Goal: Communication & Community: Participate in discussion

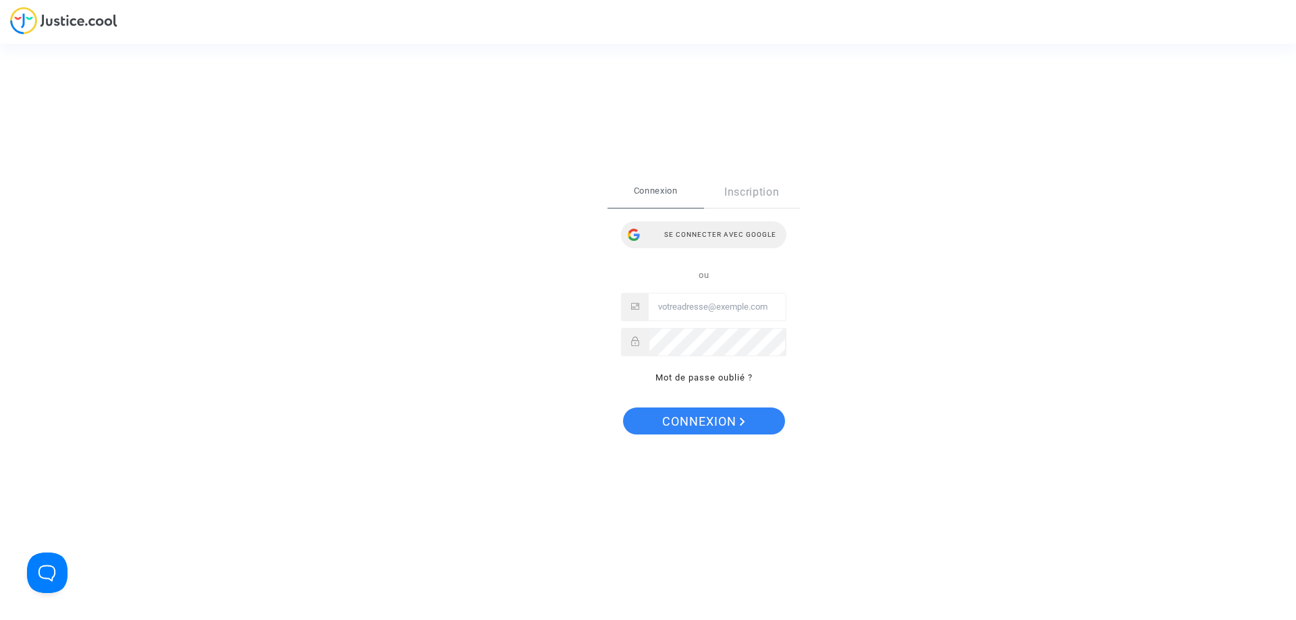
click at [728, 230] on div "Se connecter avec Google" at bounding box center [703, 234] width 165 height 27
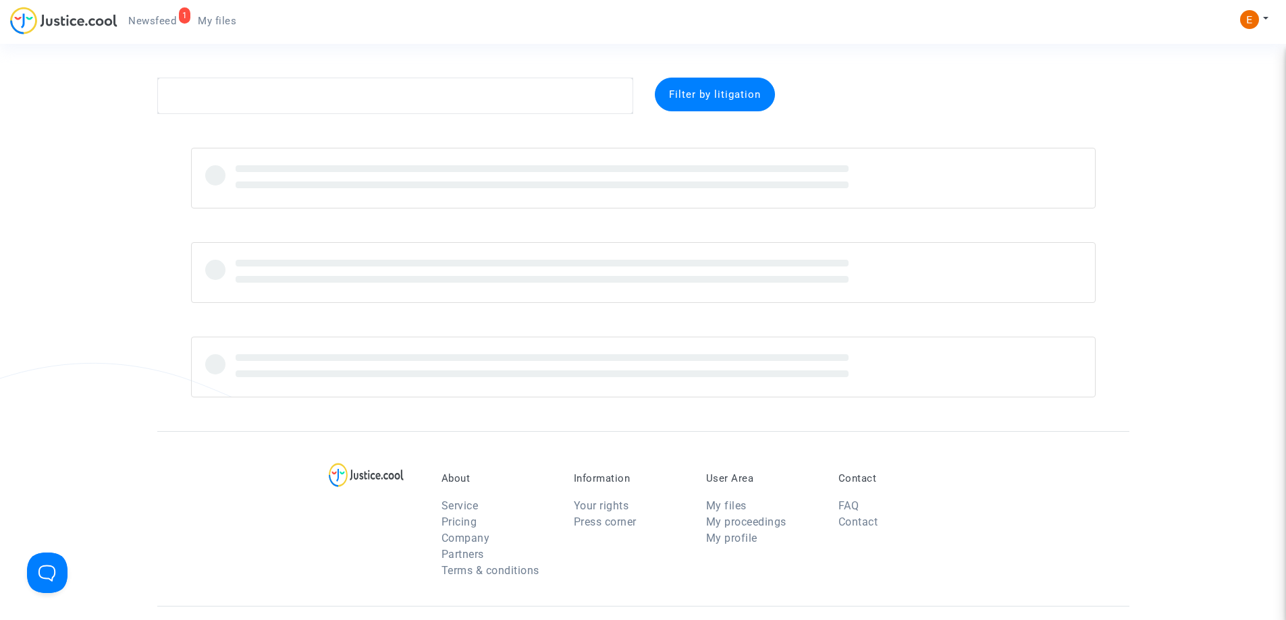
click at [146, 24] on span "Newsfeed" at bounding box center [152, 21] width 48 height 12
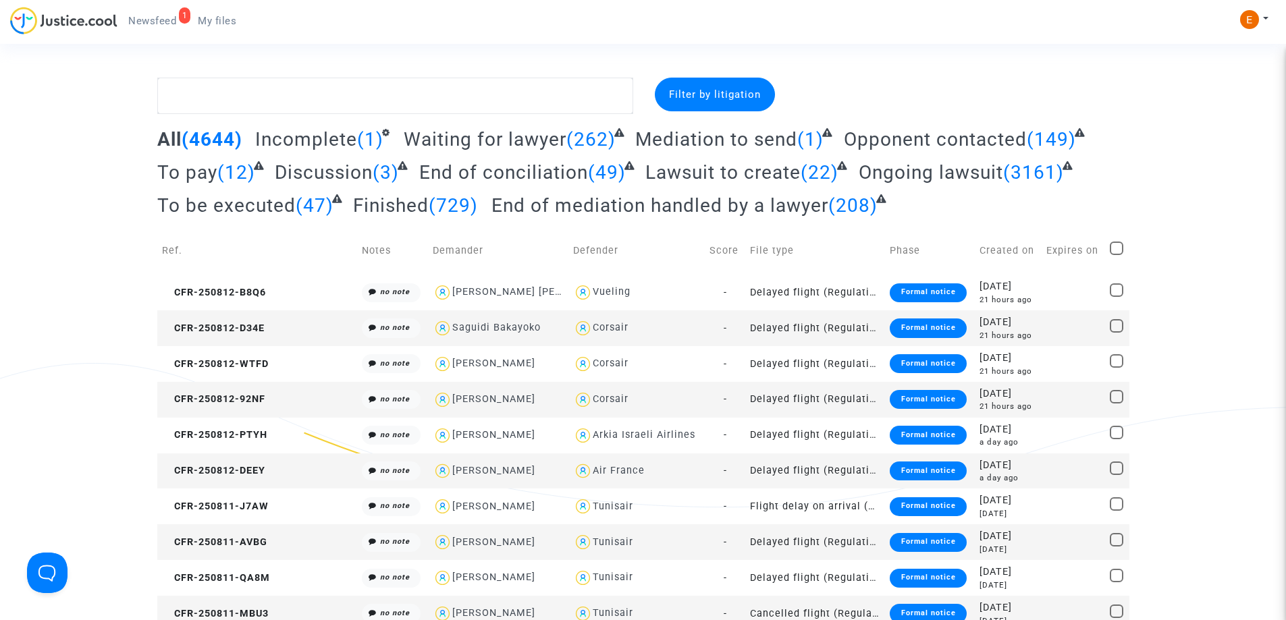
click at [141, 14] on link "1 Newsfeed" at bounding box center [152, 21] width 70 height 20
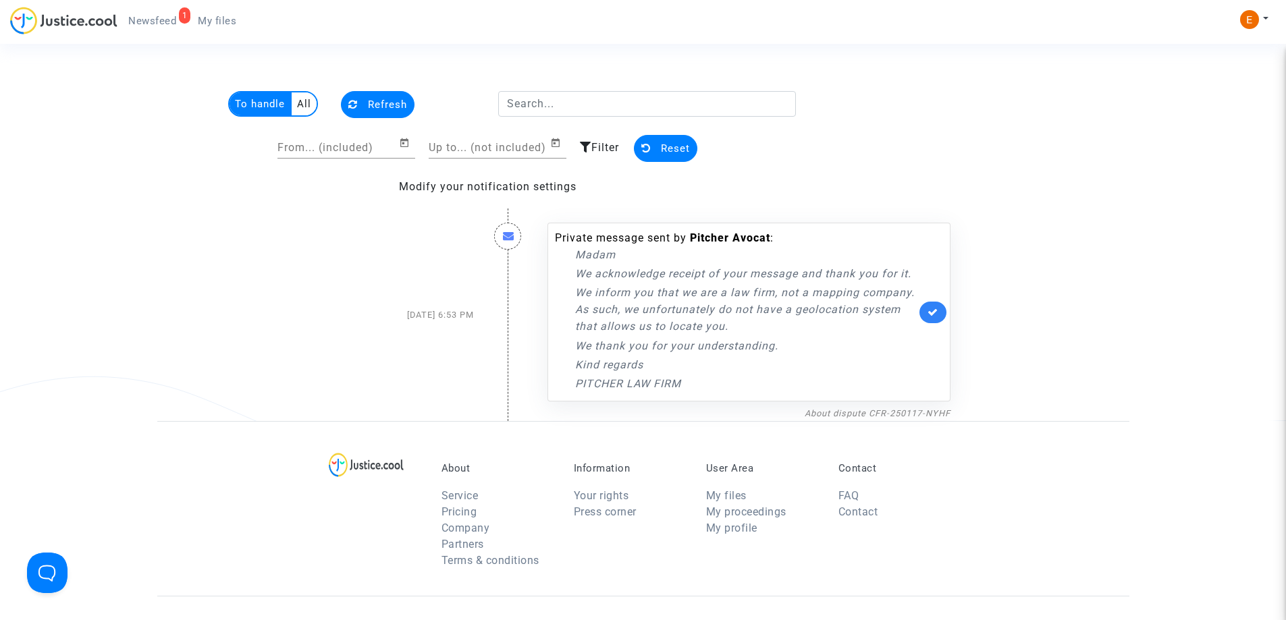
click at [649, 270] on p "We acknowledge receipt of your message and thank you for it." at bounding box center [745, 273] width 341 height 17
click at [871, 409] on link "About dispute CFR-250117-NYHF" at bounding box center [878, 413] width 146 height 10
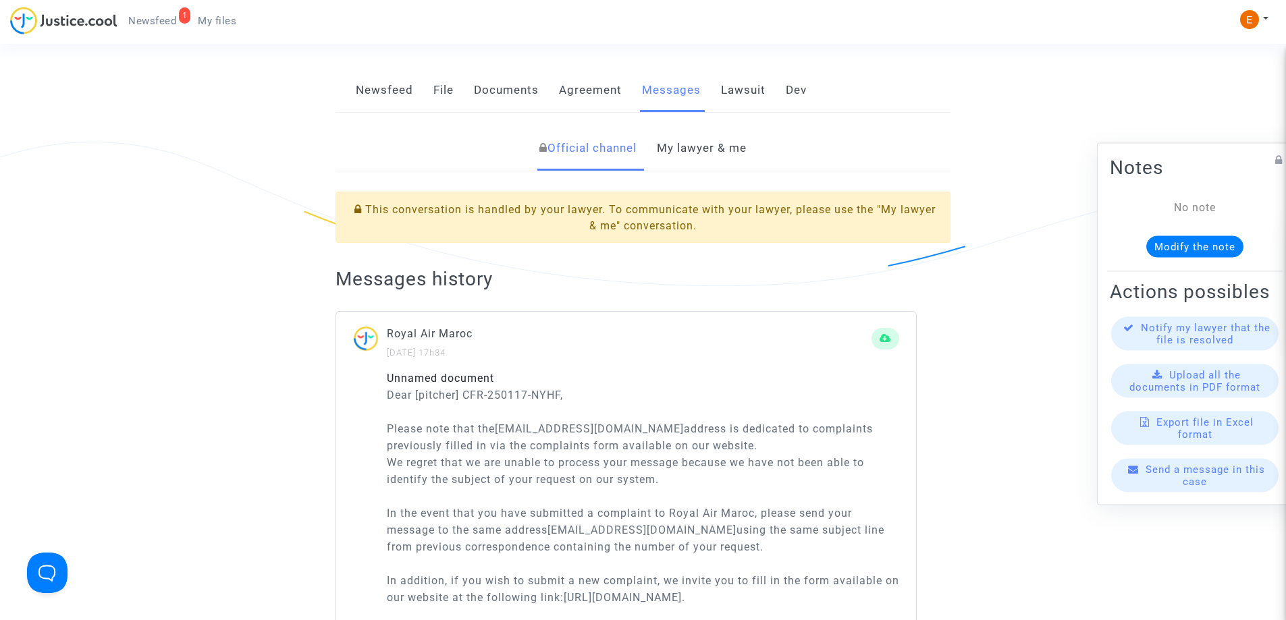
scroll to position [270, 0]
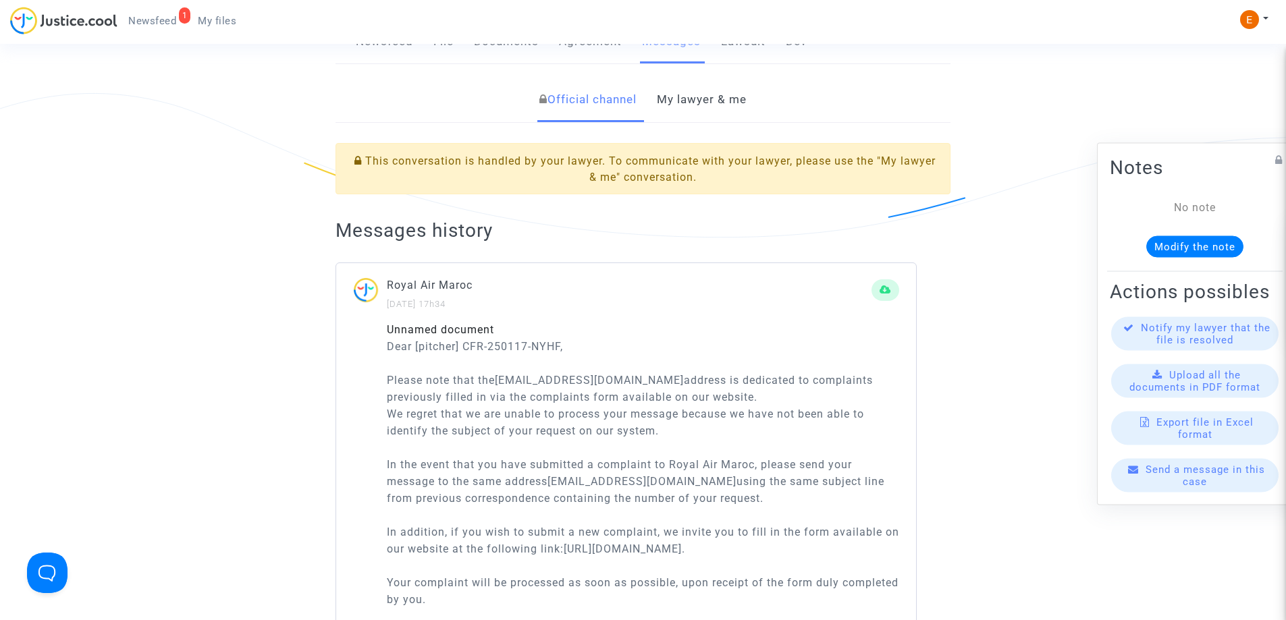
click at [685, 109] on link "My lawyer & me" at bounding box center [702, 100] width 90 height 45
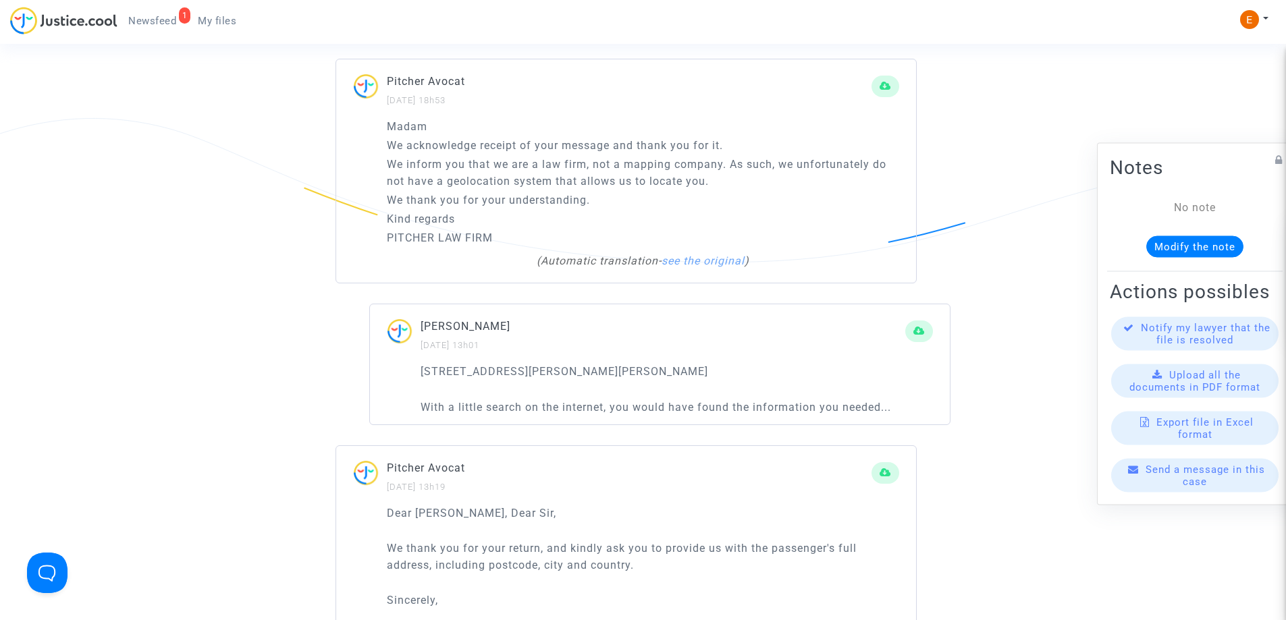
scroll to position [878, 0]
